Goal: Check status: Check status

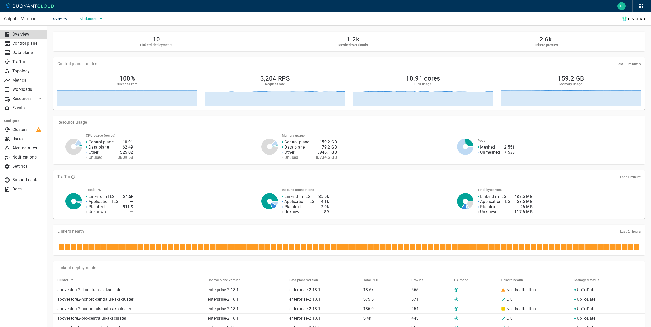
click at [102, 20] on icon "button" at bounding box center [101, 19] width 6 height 6
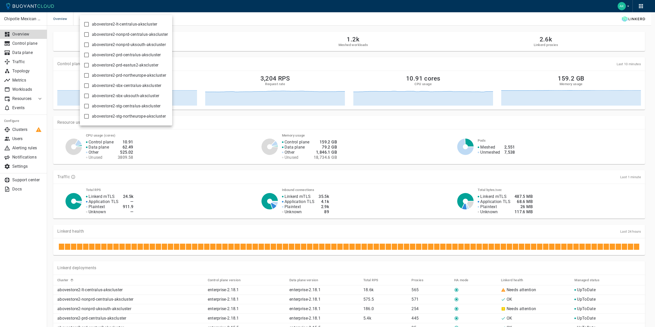
click at [88, 75] on input "abovestore2-prd-northeurope-akscluster" at bounding box center [86, 75] width 6 height 6
checkbox input "true"
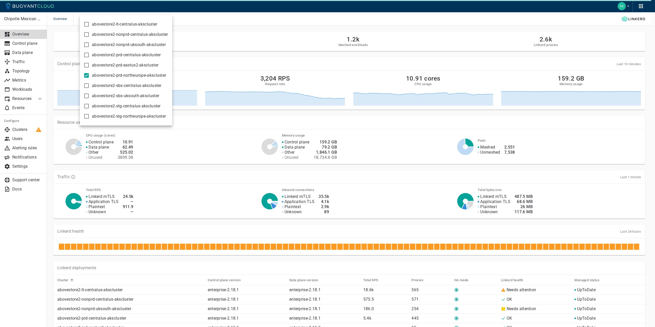
click at [217, 28] on div at bounding box center [327, 163] width 655 height 327
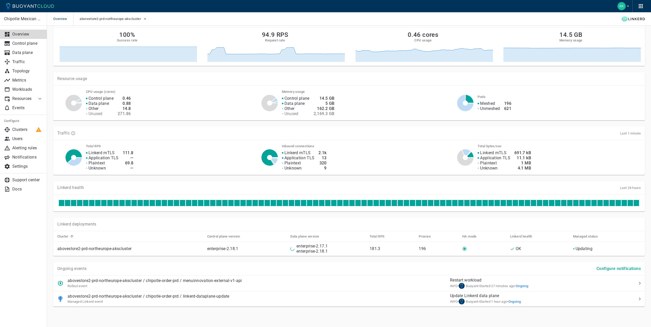
scroll to position [44, 0]
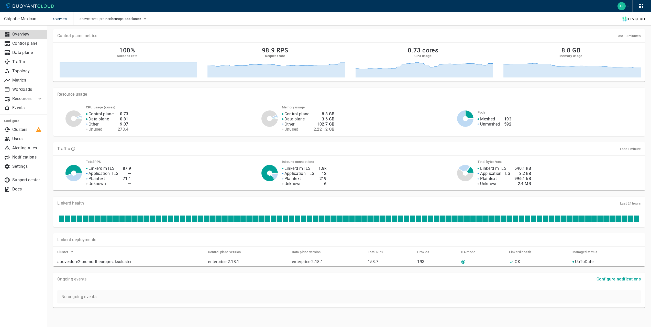
scroll to position [29, 0]
